Goal: Task Accomplishment & Management: Use online tool/utility

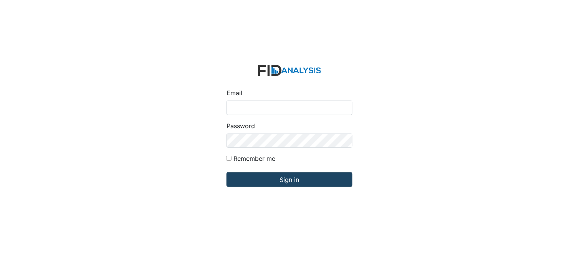
type input "[PERSON_NAME][EMAIL_ADDRESS][DOMAIN_NAME]"
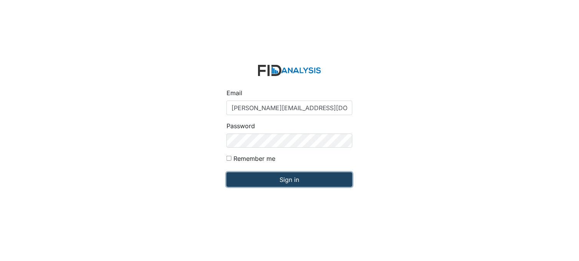
click at [292, 183] on input "Sign in" at bounding box center [289, 179] width 126 height 15
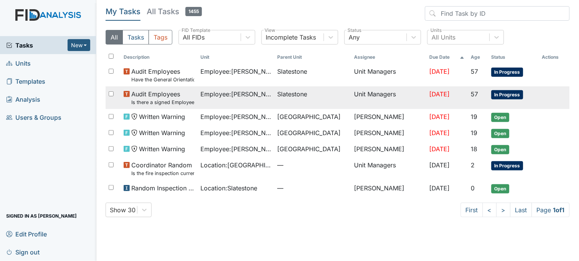
click at [281, 87] on td "Slatestone" at bounding box center [312, 97] width 77 height 23
